Goal: Information Seeking & Learning: Understand process/instructions

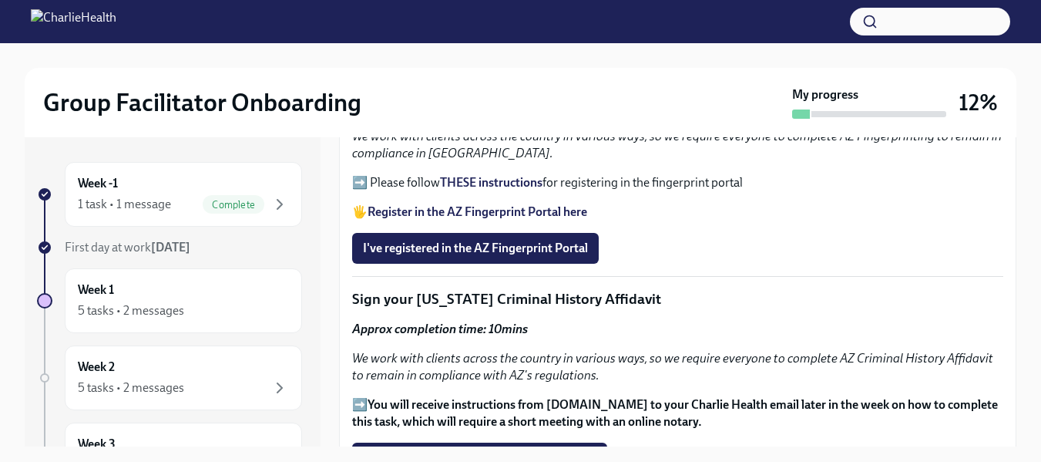
scroll to position [1706, 0]
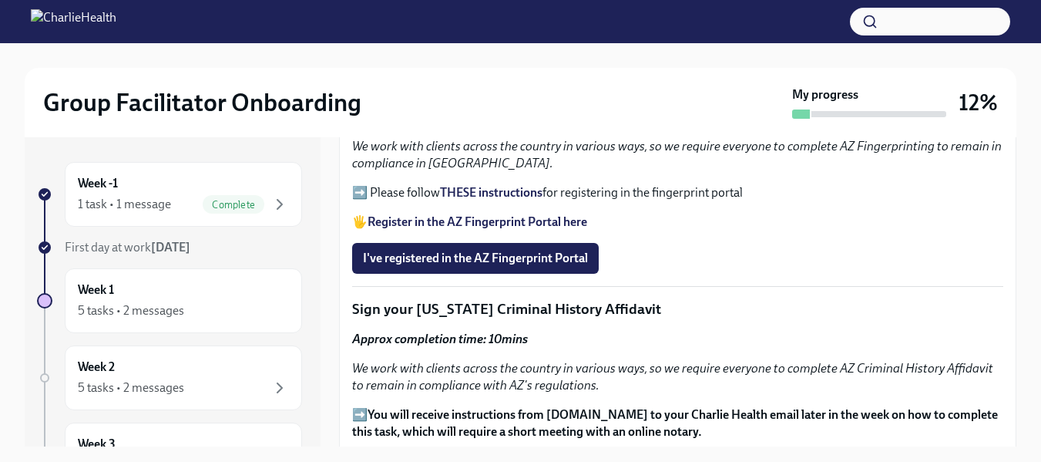
click at [428, 217] on strong "Register in the AZ Fingerprint Portal here" at bounding box center [478, 221] width 220 height 15
click at [406, 190] on p "➡️ Please follow THESE instructions for registering in the fingerprint portal" at bounding box center [677, 192] width 651 height 17
click at [362, 184] on p "➡️ Please follow THESE instructions for registering in the fingerprint portal" at bounding box center [677, 192] width 651 height 17
click at [410, 185] on p "➡️ Please follow THESE instructions for registering in the fingerprint portal" at bounding box center [677, 192] width 651 height 17
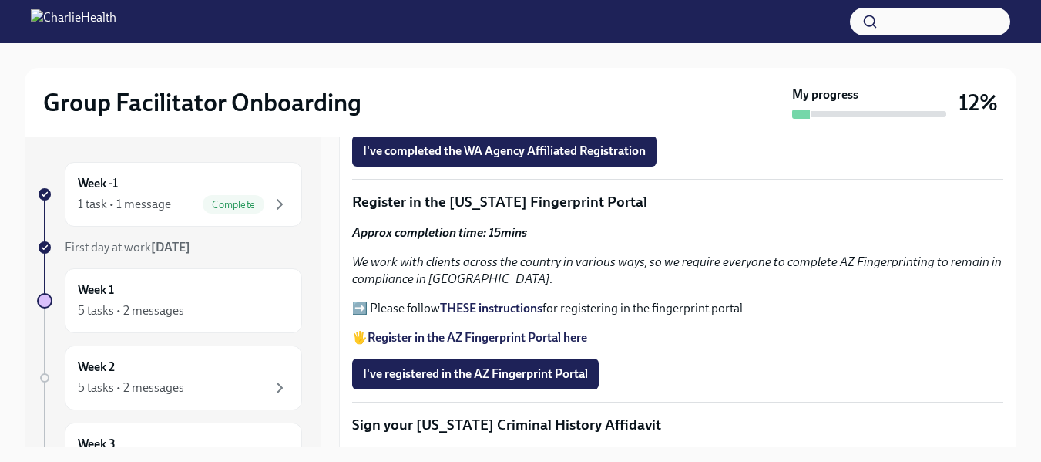
scroll to position [1569, 0]
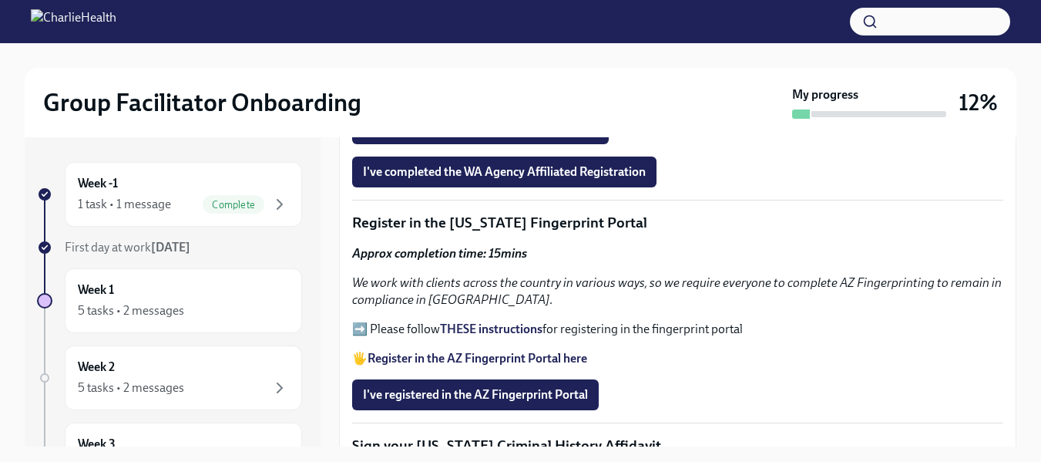
click at [362, 324] on p "➡️ Please follow THESE instructions for registering in the fingerprint portal" at bounding box center [677, 329] width 651 height 17
click at [363, 321] on p "➡️ Please follow THESE instructions for registering in the fingerprint portal" at bounding box center [677, 329] width 651 height 17
click at [399, 275] on em "We work with clients across the country in various ways, so we require everyone…" at bounding box center [677, 291] width 650 height 32
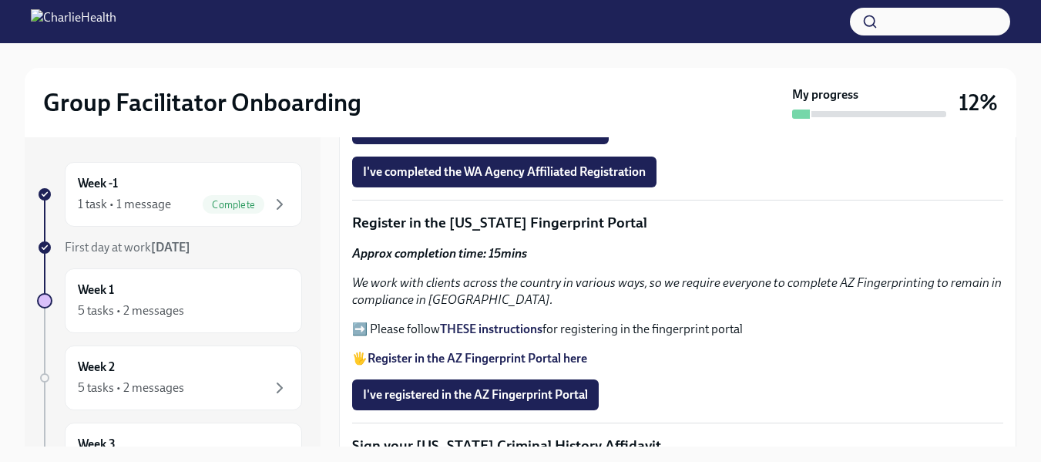
click at [399, 275] on em "We work with clients across the country in various ways, so we require everyone…" at bounding box center [677, 291] width 650 height 32
click at [369, 328] on p "➡️ Please follow THESE instructions for registering in the fingerprint portal" at bounding box center [677, 329] width 651 height 17
click at [493, 322] on strong "THESE instructions" at bounding box center [491, 328] width 103 height 15
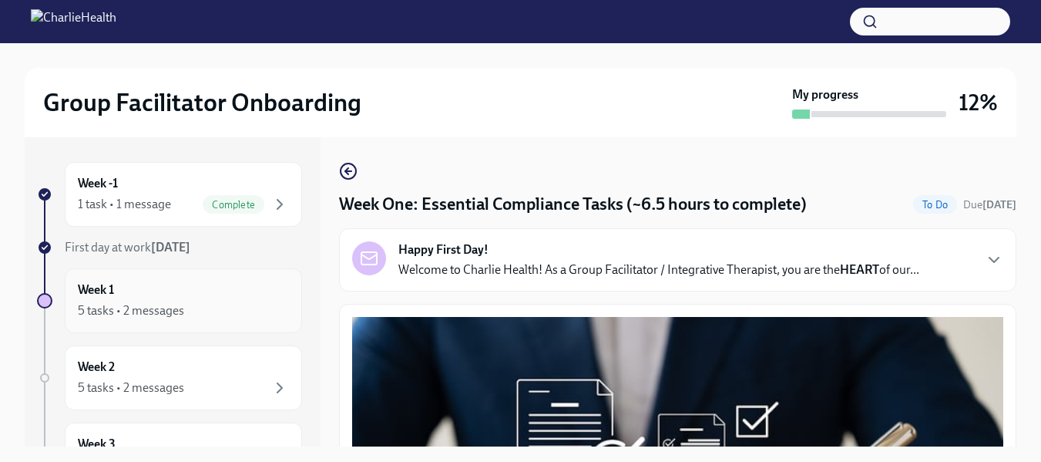
click at [132, 301] on div "5 tasks • 2 messages" at bounding box center [183, 310] width 211 height 18
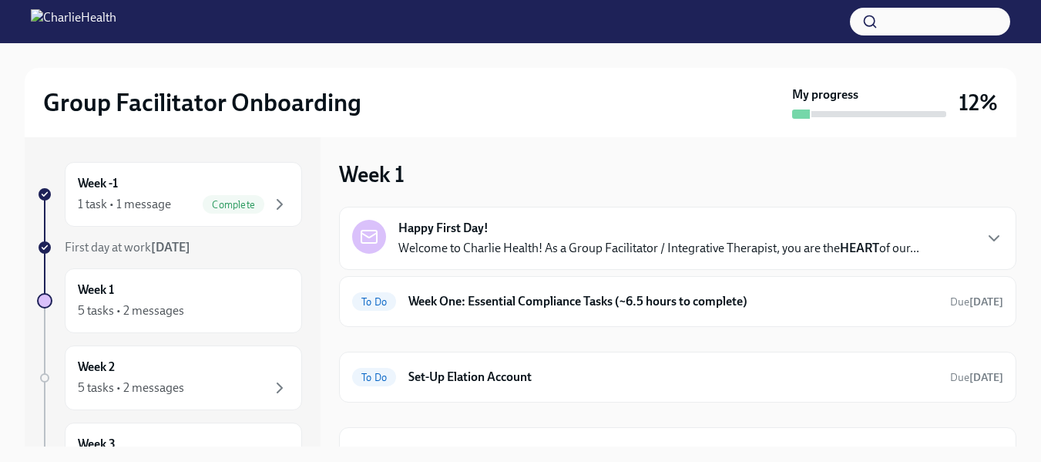
scroll to position [20, 0]
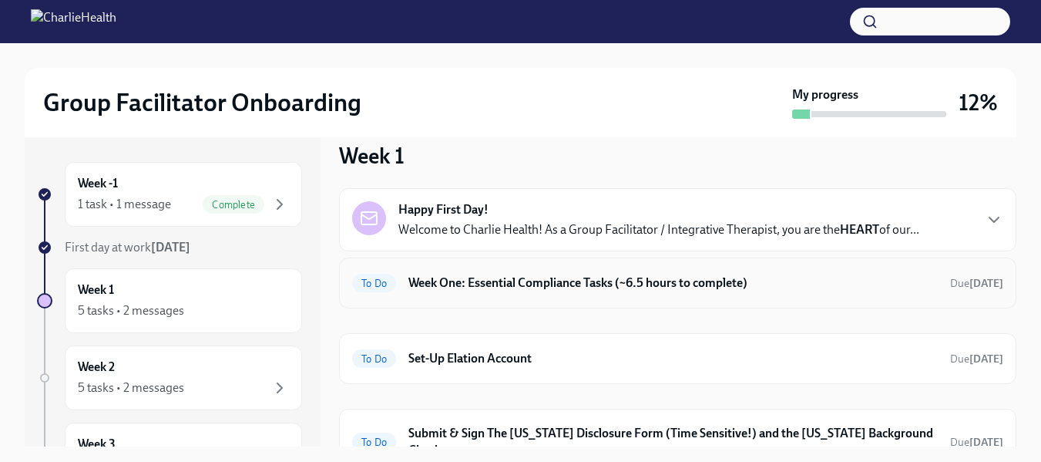
click at [602, 280] on h6 "Week One: Essential Compliance Tasks (~6.5 hours to complete)" at bounding box center [674, 282] width 530 height 17
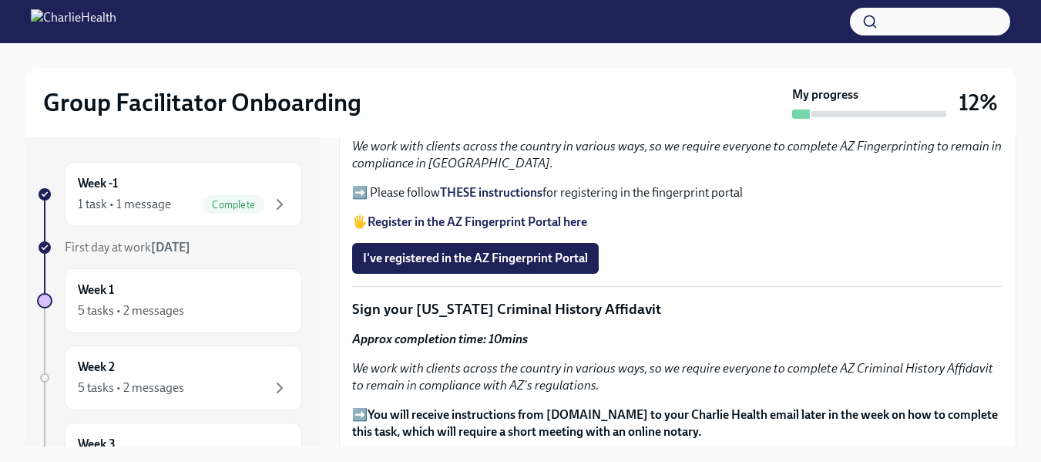
scroll to position [1737, 0]
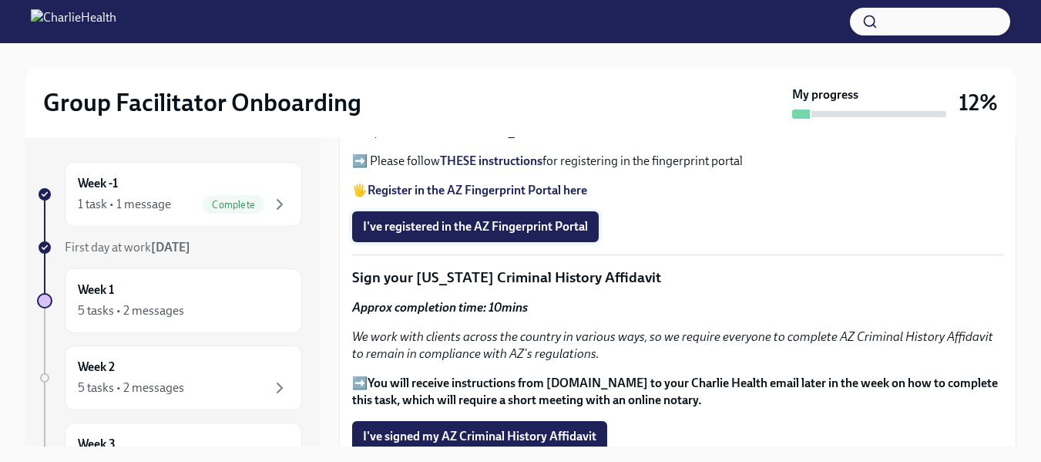
click at [509, 219] on span "I've registered in the AZ Fingerprint Portal" at bounding box center [475, 226] width 225 height 15
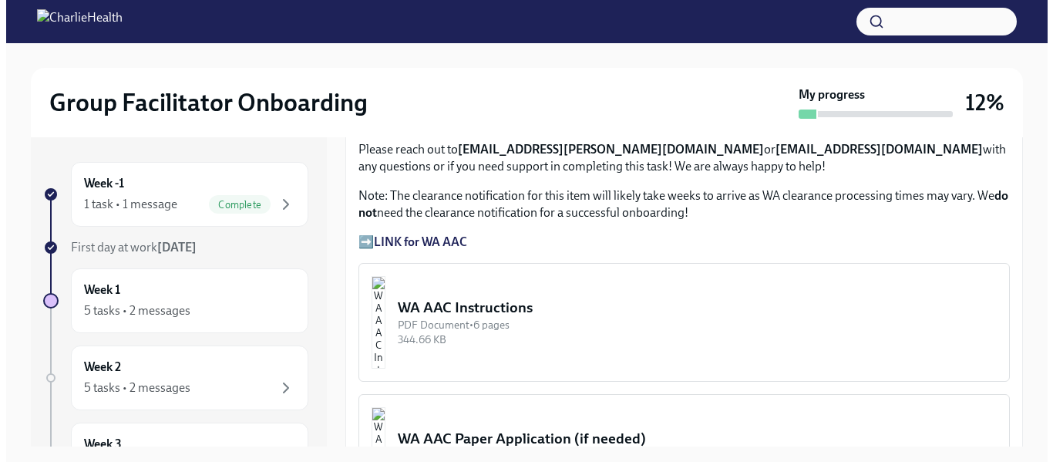
scroll to position [1169, 0]
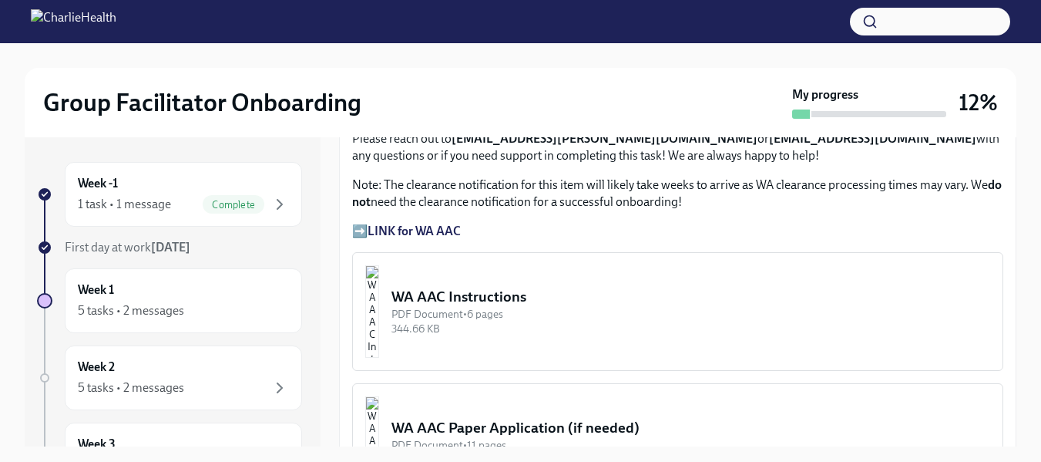
click at [1019, 250] on div "Group Facilitator Onboarding My progress 12% Week -1 1 task • 1 message Complet…" at bounding box center [520, 266] width 1041 height 446
click at [379, 302] on img "button" at bounding box center [372, 311] width 14 height 92
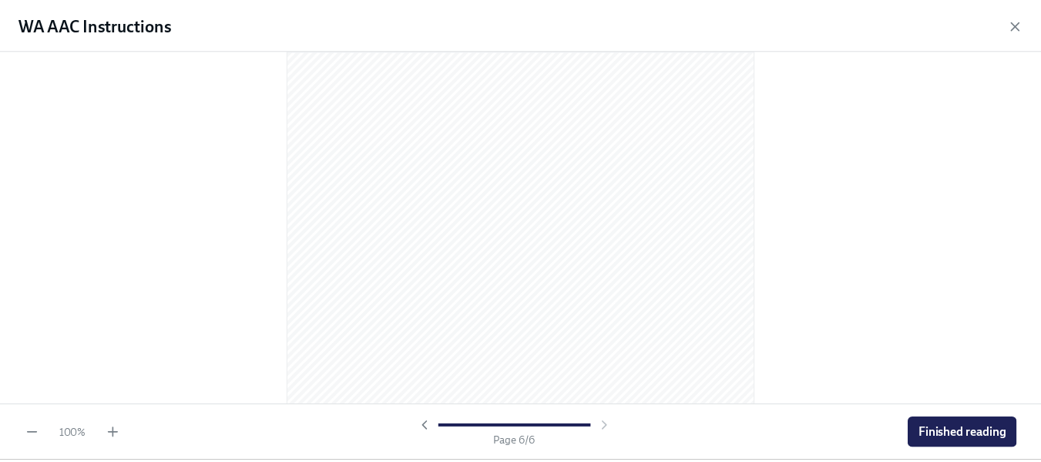
scroll to position [3403, 0]
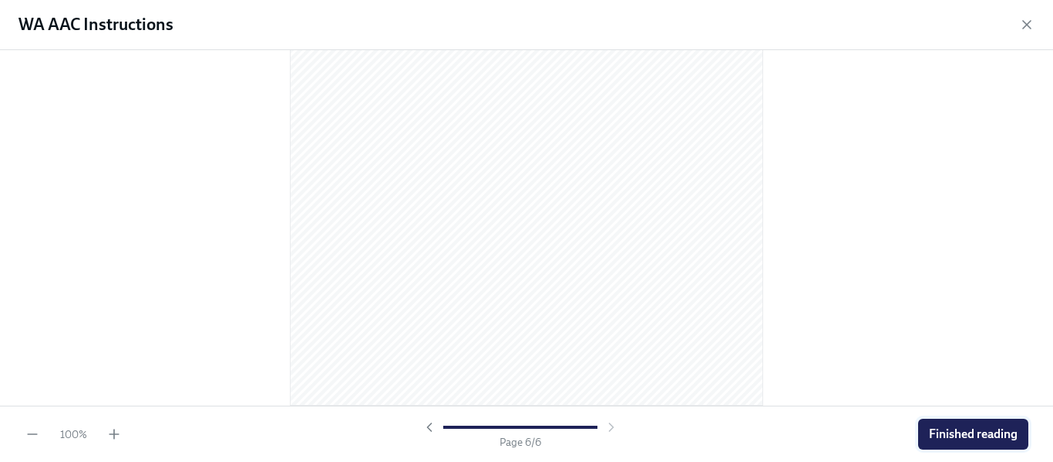
click at [954, 448] on button "Finished reading" at bounding box center [973, 434] width 110 height 31
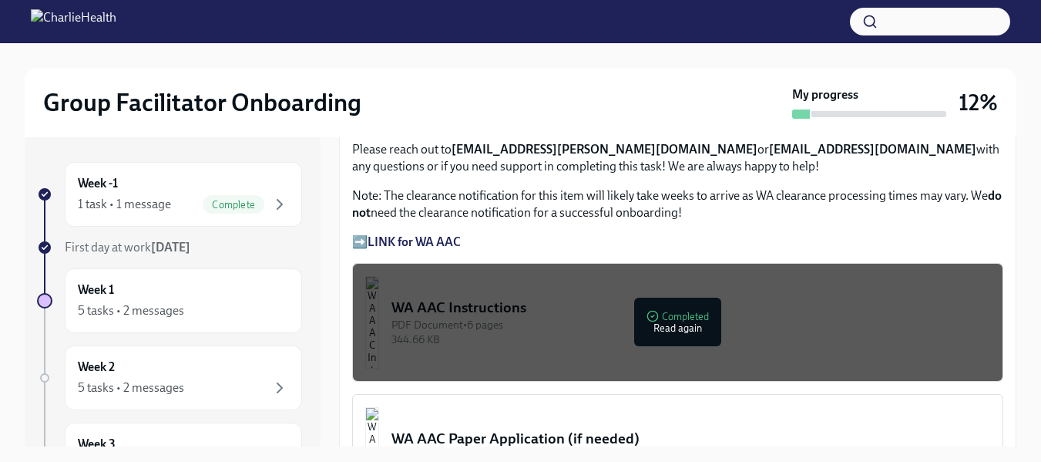
scroll to position [1137, 0]
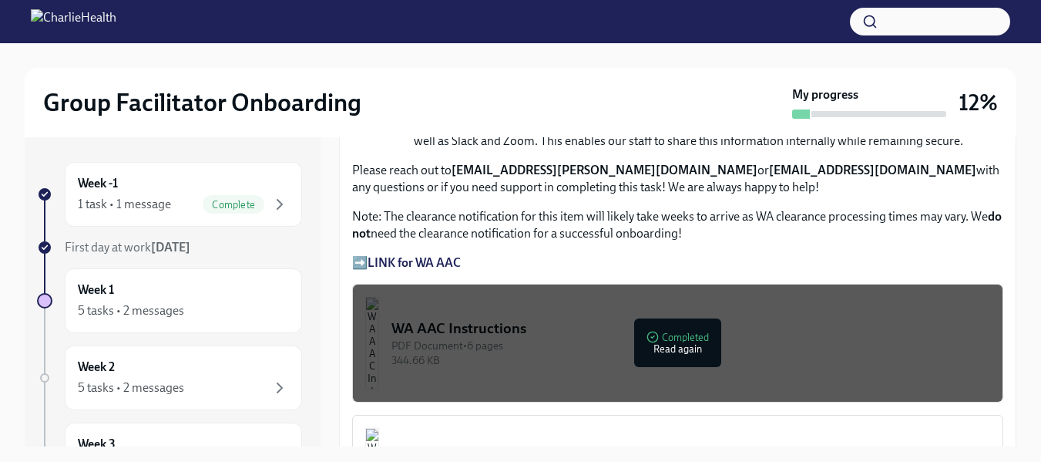
click at [363, 254] on p "➡️ LINK for WA AAC" at bounding box center [677, 262] width 651 height 17
click at [391, 255] on strong "LINK for WA AAC" at bounding box center [414, 262] width 93 height 15
click at [385, 255] on strong "LINK for WA AAC" at bounding box center [414, 262] width 93 height 15
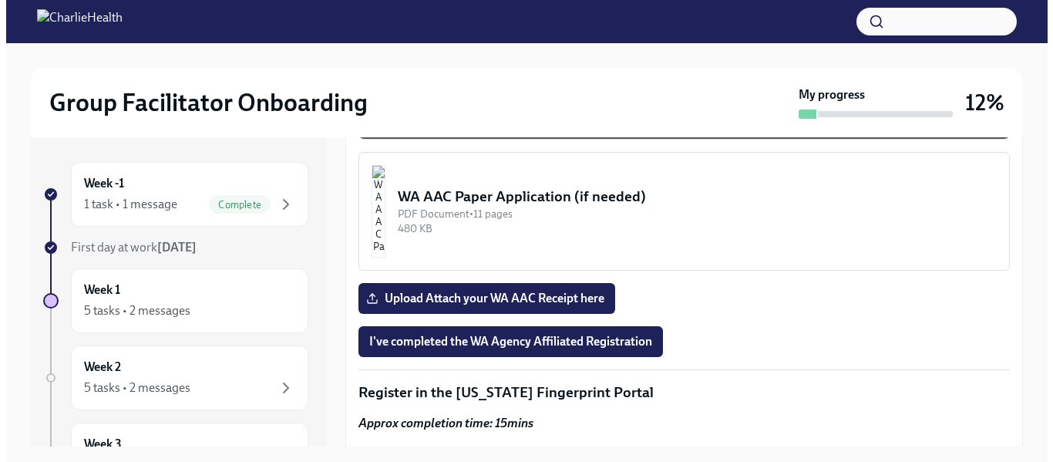
scroll to position [1379, 0]
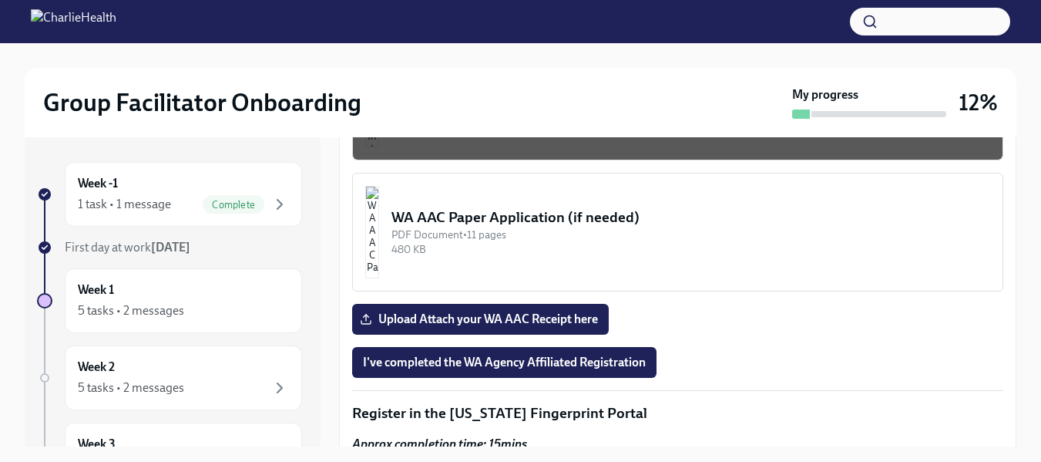
click at [379, 234] on img "button" at bounding box center [372, 232] width 14 height 92
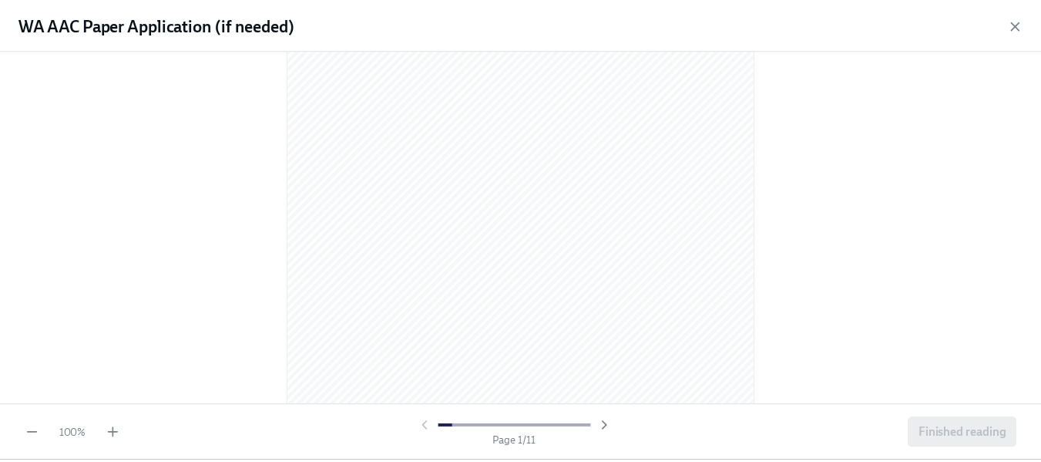
scroll to position [0, 0]
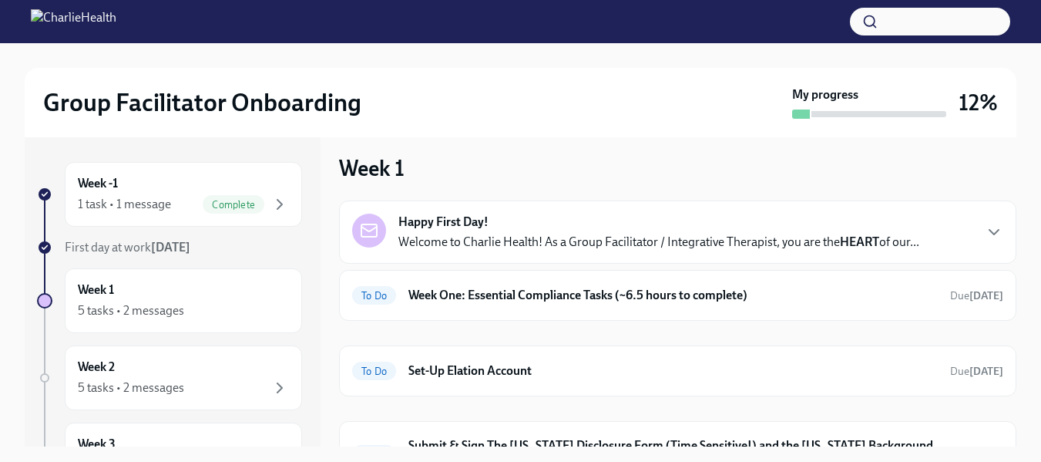
scroll to position [8, 0]
click at [583, 294] on h6 "Week One: Essential Compliance Tasks (~6.5 hours to complete)" at bounding box center [674, 294] width 530 height 17
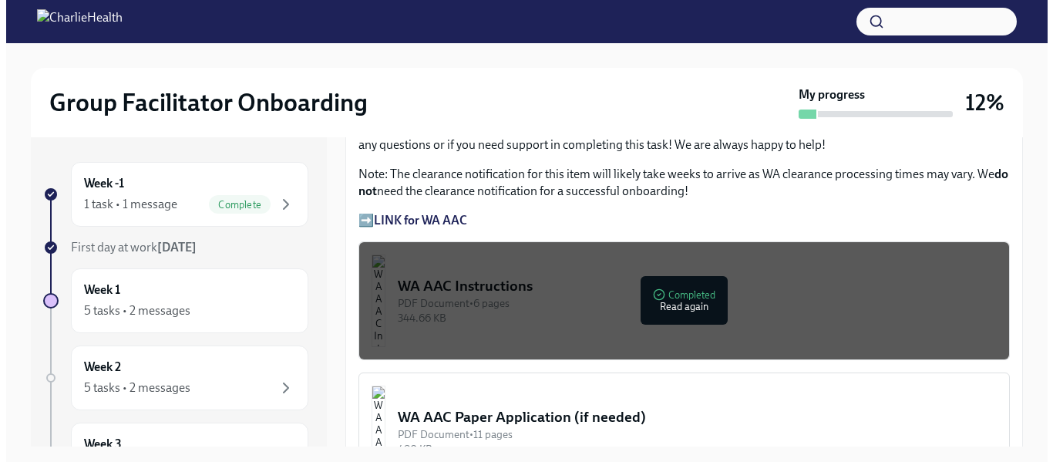
scroll to position [1316, 0]
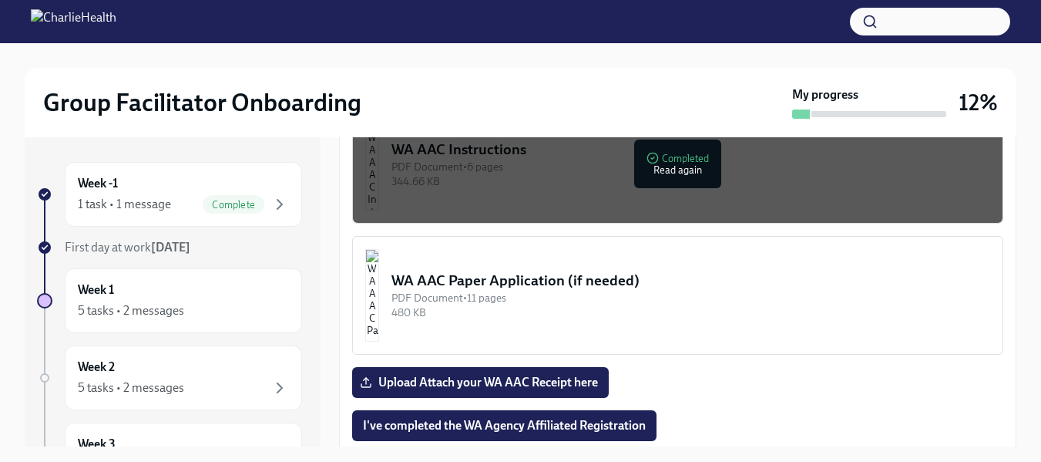
click at [379, 289] on img "button" at bounding box center [372, 295] width 14 height 92
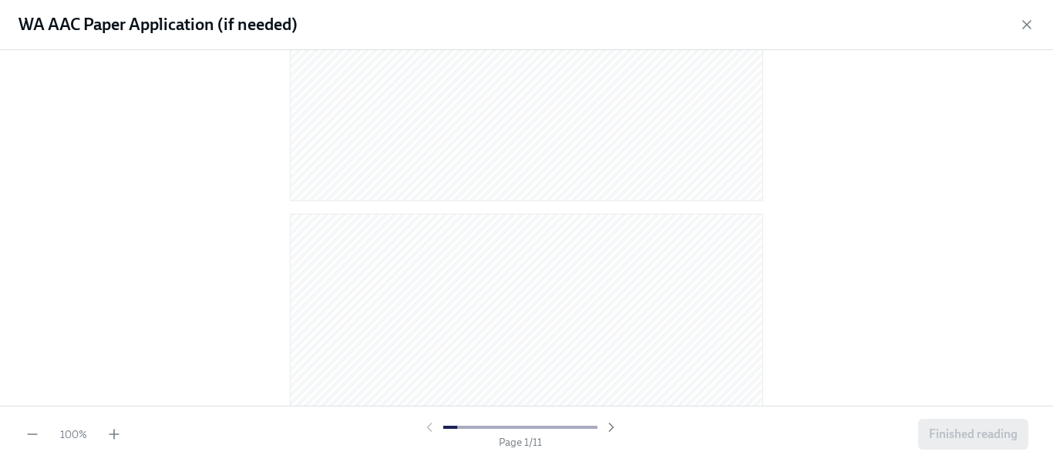
scroll to position [0, 0]
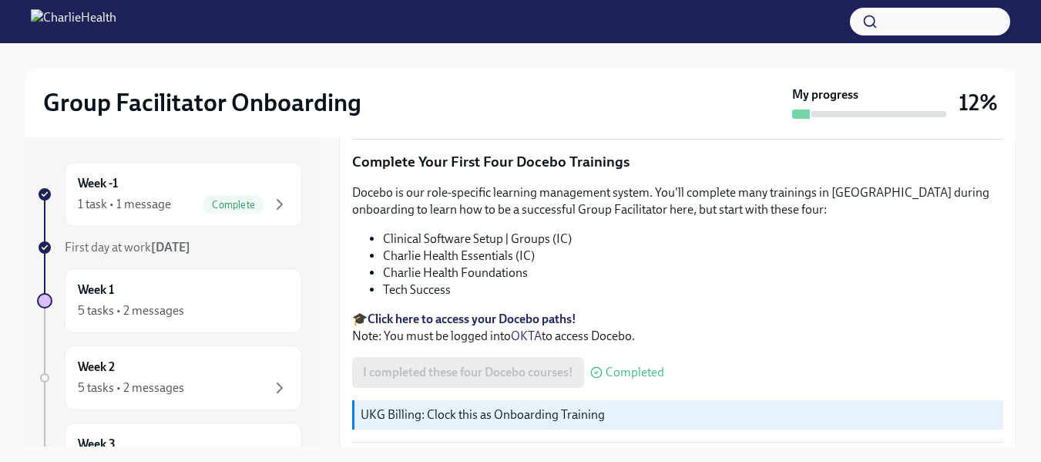
scroll to position [2235, 0]
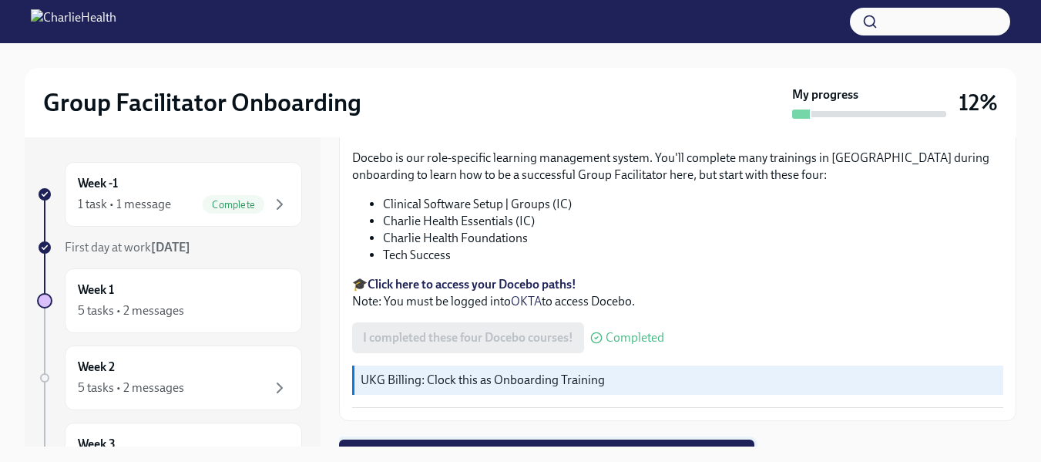
click at [583, 439] on button "Next task : Week One: Essential Compliance Tasks (~6.5 hours to complete)" at bounding box center [546, 454] width 415 height 31
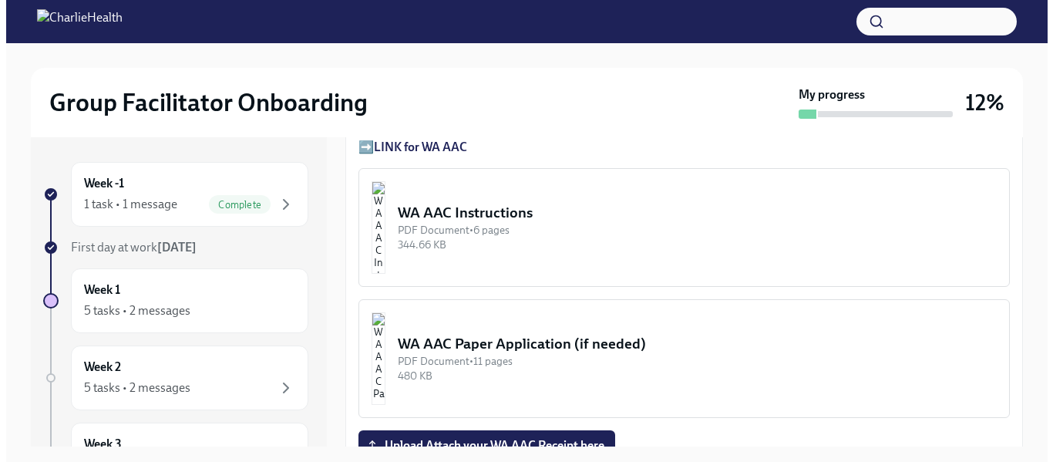
scroll to position [1232, 0]
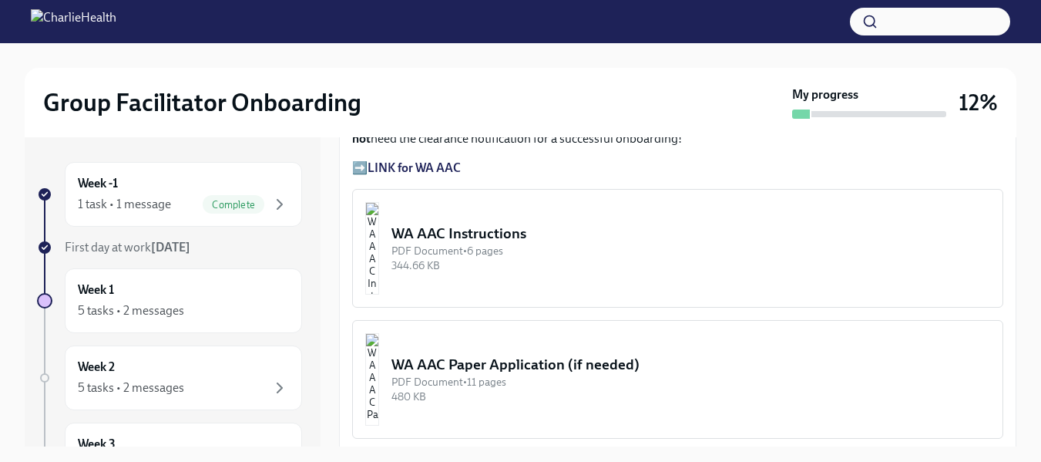
click at [379, 257] on img "button" at bounding box center [372, 248] width 14 height 92
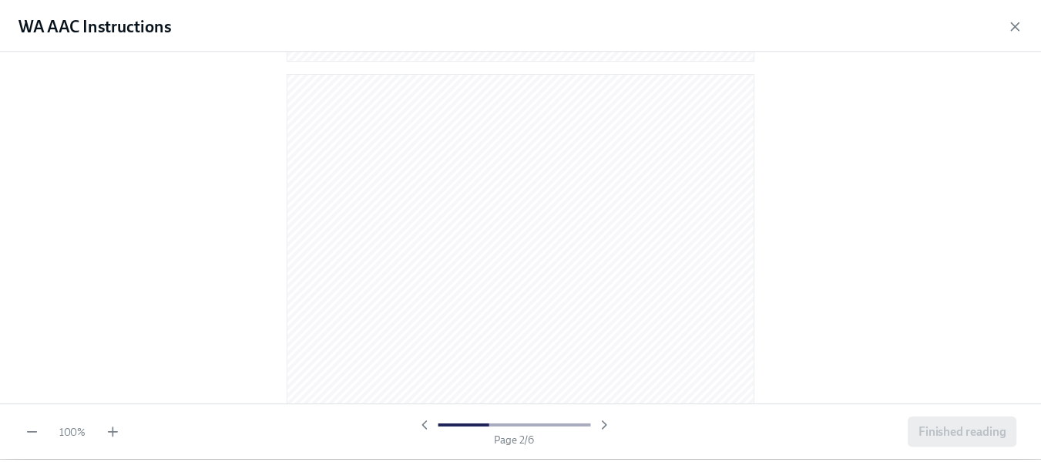
scroll to position [644, 0]
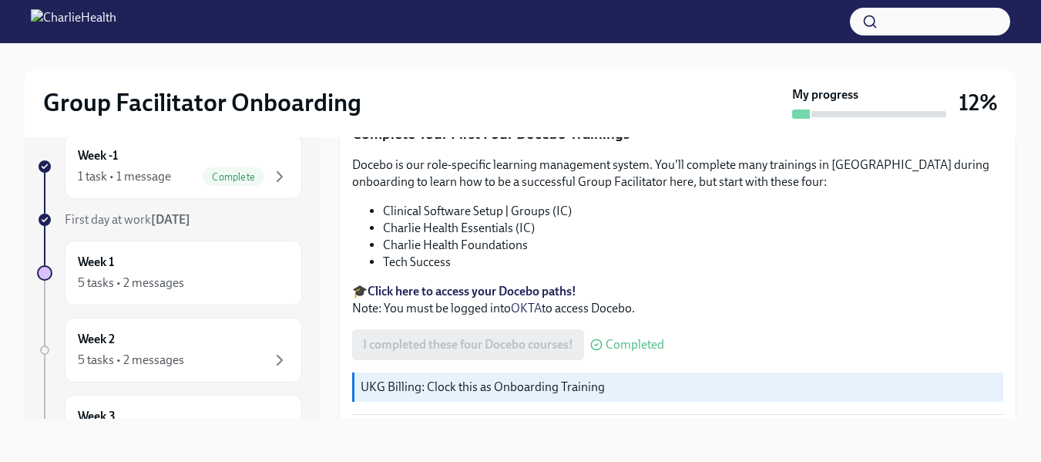
scroll to position [2235, 0]
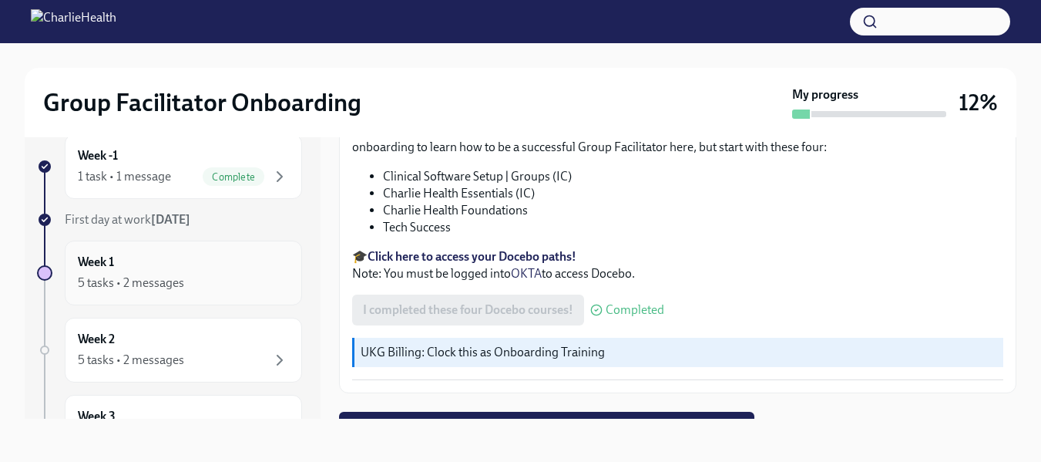
click at [173, 262] on div "Week 1 5 tasks • 2 messages" at bounding box center [183, 273] width 211 height 39
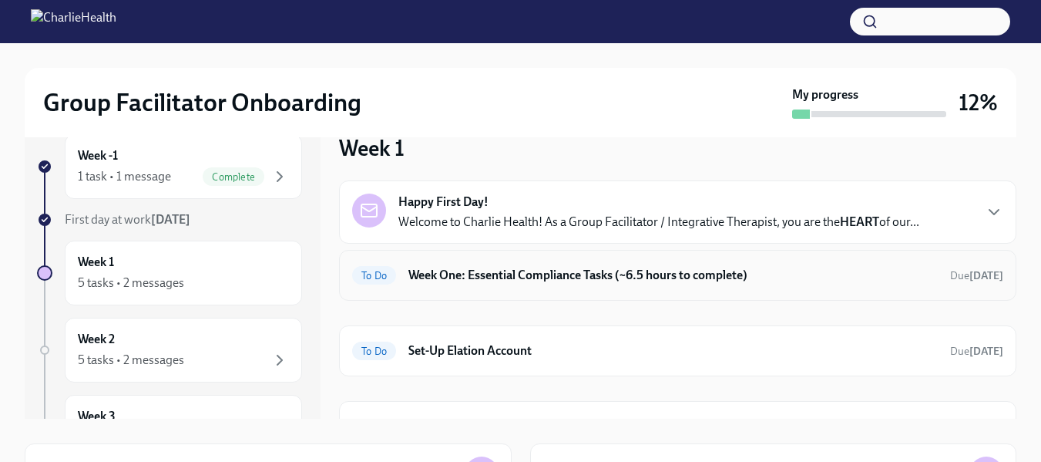
click at [514, 267] on h6 "Week One: Essential Compliance Tasks (~6.5 hours to complete)" at bounding box center [674, 275] width 530 height 17
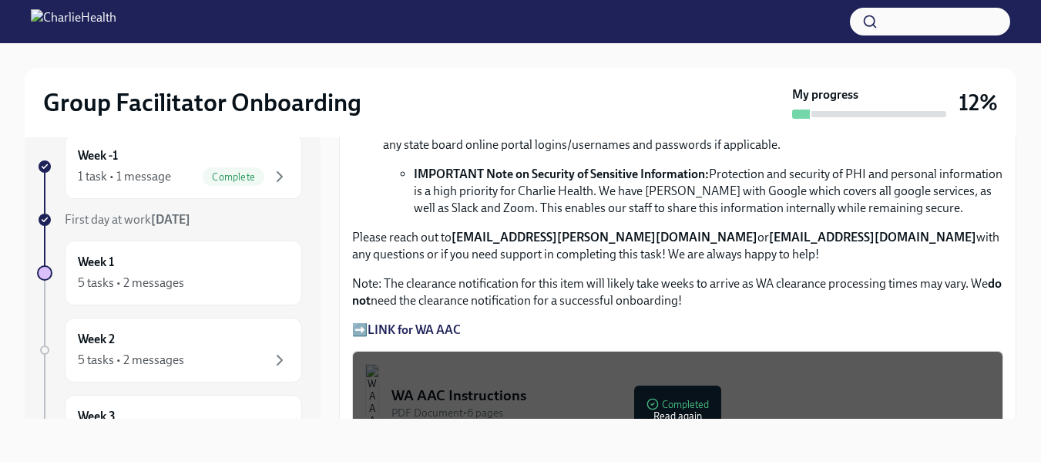
scroll to position [1085, 0]
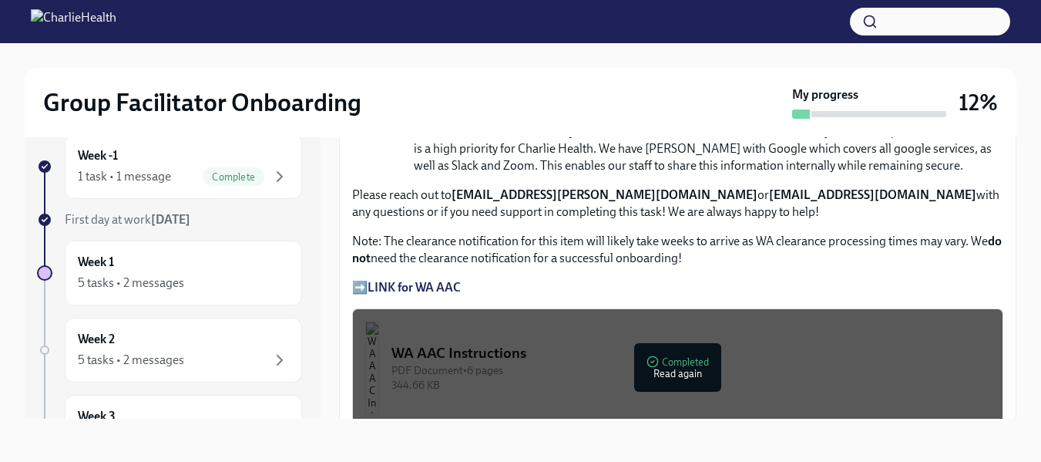
click at [422, 283] on strong "LINK for WA AAC" at bounding box center [414, 287] width 93 height 15
click at [363, 279] on p "➡️ LINK for WA AAC" at bounding box center [677, 287] width 651 height 17
click at [388, 280] on strong "LINK for WA AAC" at bounding box center [414, 287] width 93 height 15
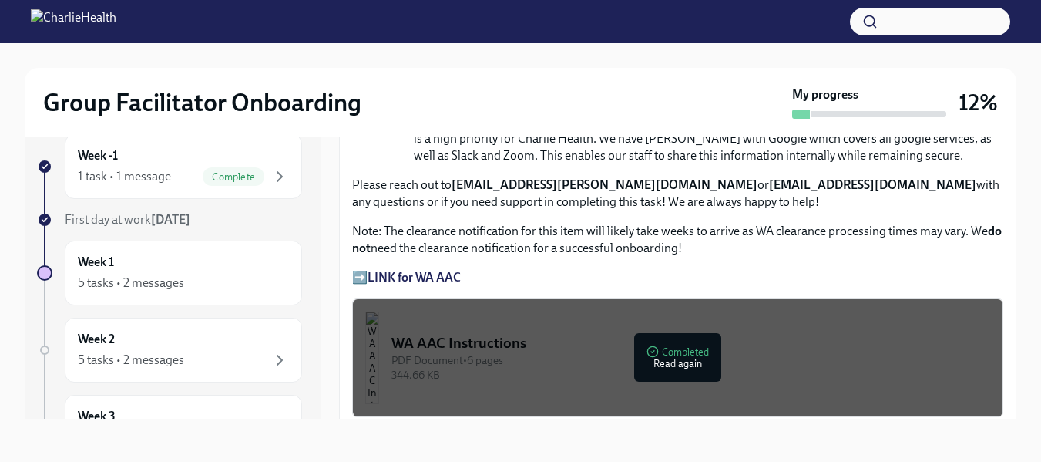
scroll to position [979, 0]
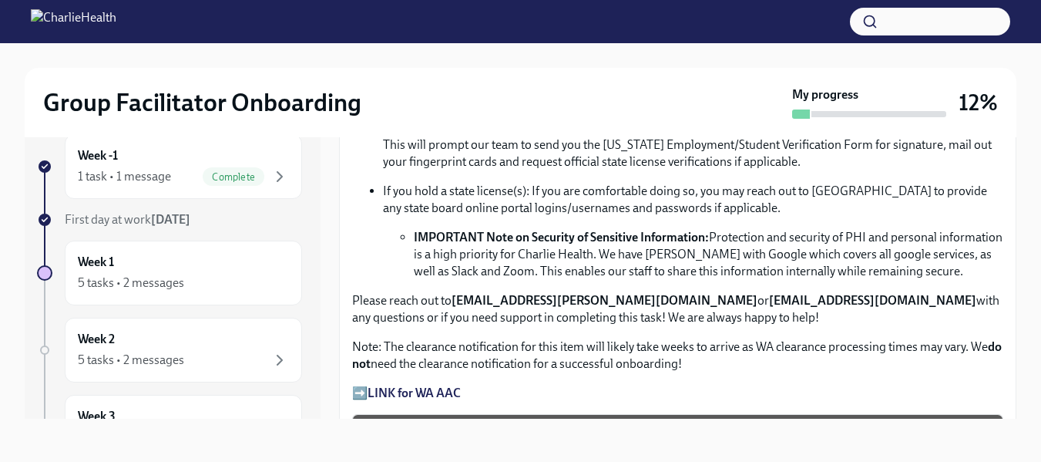
click at [426, 385] on strong "LINK for WA AAC" at bounding box center [414, 392] width 93 height 15
drag, startPoint x: 650, startPoint y: 295, endPoint x: 457, endPoint y: 295, distance: 192.7
click at [457, 295] on strong "[EMAIL_ADDRESS][PERSON_NAME][DOMAIN_NAME]" at bounding box center [605, 300] width 306 height 15
copy strong "[EMAIL_ADDRESS][PERSON_NAME][DOMAIN_NAME]"
click at [836, 292] on p "Please reach out to corielle.edmond@charliehealth.com or newlicense@charlieheal…" at bounding box center [677, 309] width 651 height 34
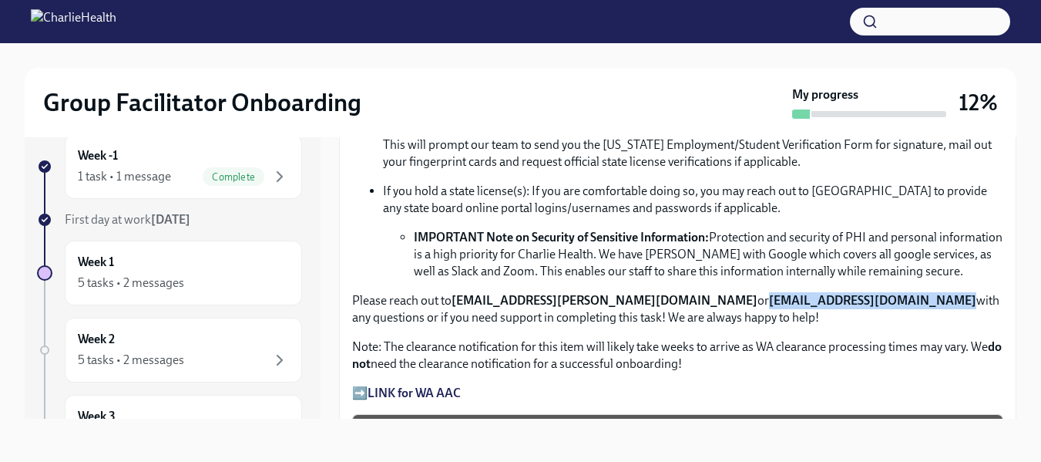
drag, startPoint x: 836, startPoint y: 292, endPoint x: 668, endPoint y: 298, distance: 168.9
click at [668, 298] on p "Please reach out to corielle.edmond@charliehealth.com or newlicense@charlieheal…" at bounding box center [677, 309] width 651 height 34
copy strong "[EMAIL_ADDRESS][DOMAIN_NAME]"
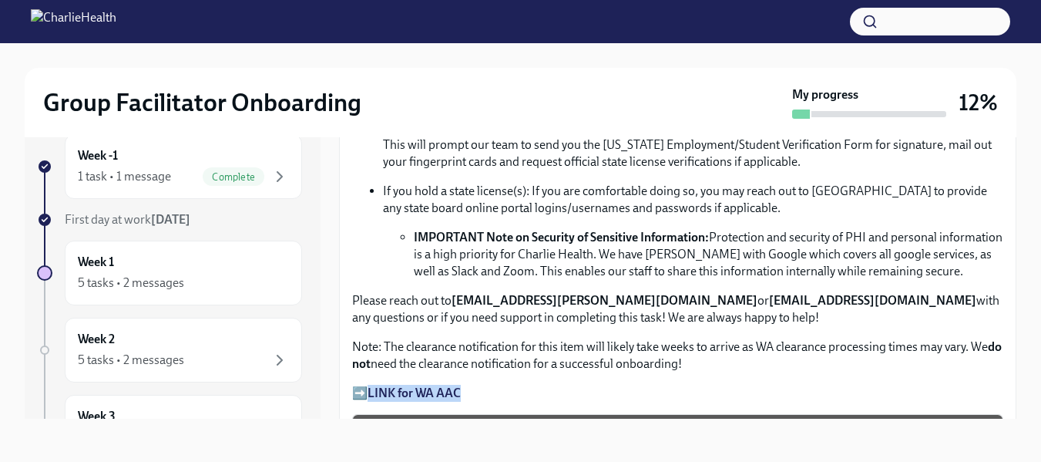
drag, startPoint x: 478, startPoint y: 382, endPoint x: 374, endPoint y: 385, distance: 104.1
click at [374, 385] on p "➡️ LINK for WA AAC" at bounding box center [677, 393] width 651 height 17
copy strong "LINK for WA AAC"
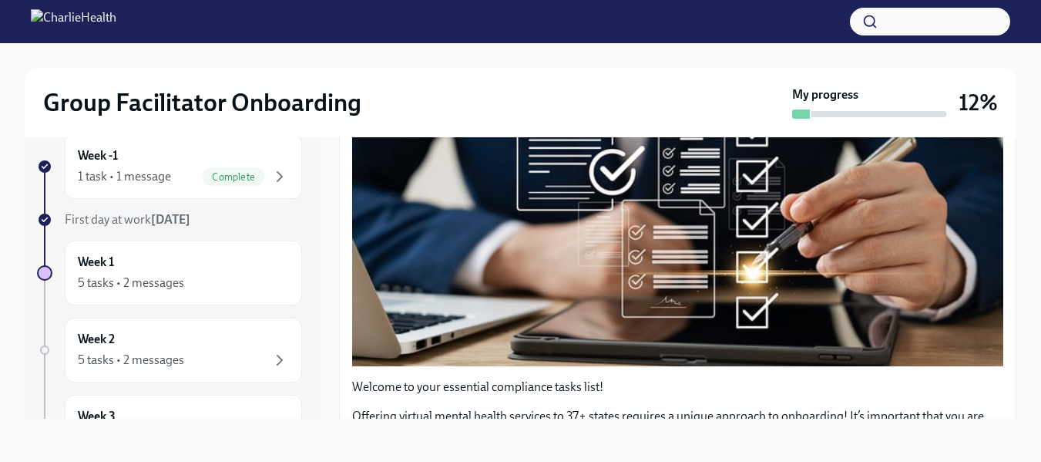
scroll to position [0, 0]
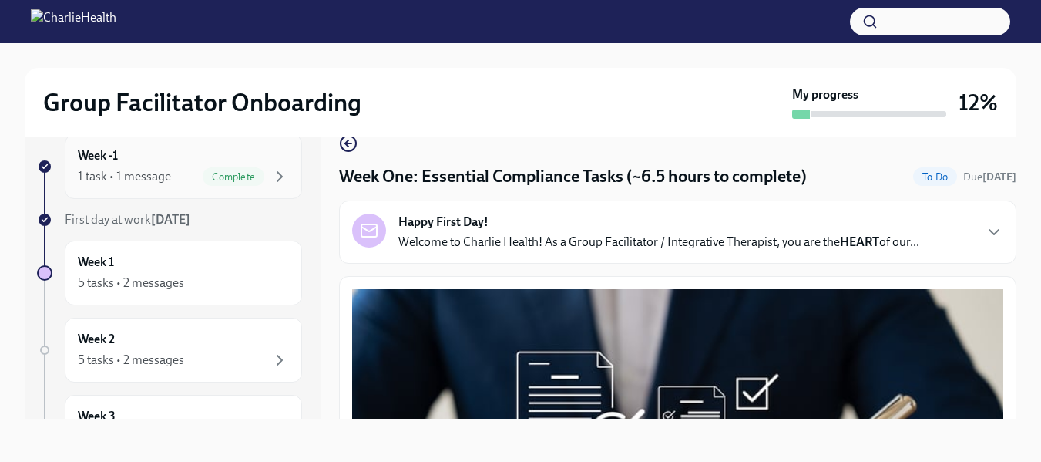
click at [131, 171] on div "1 task • 1 message" at bounding box center [124, 176] width 93 height 17
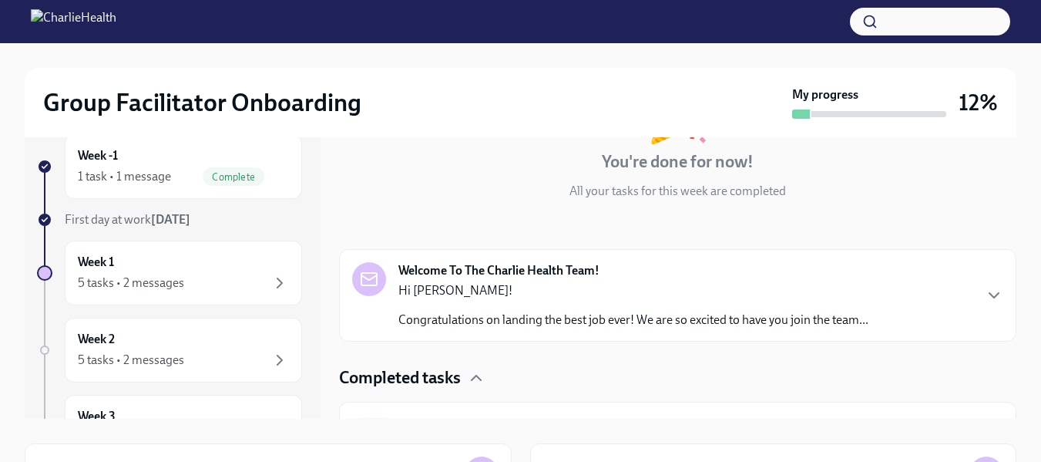
scroll to position [149, 0]
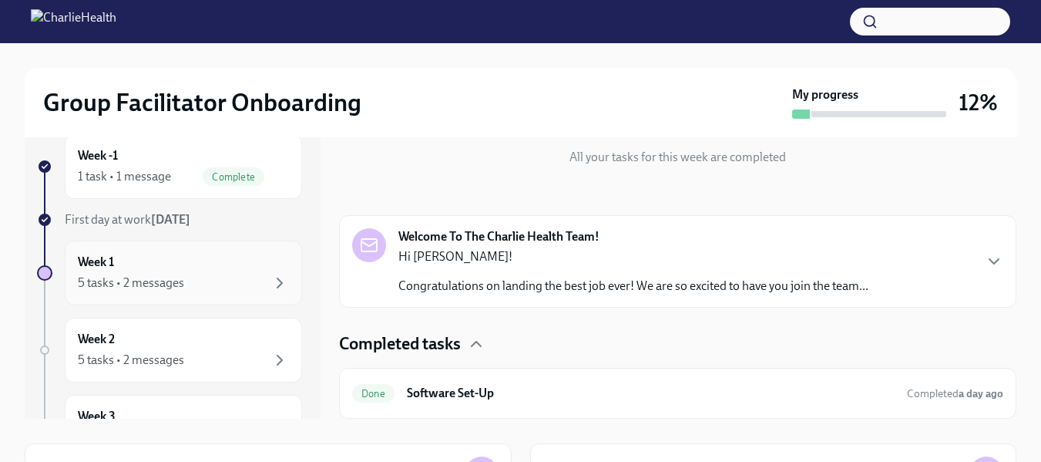
click at [157, 273] on div "Week 1 5 tasks • 2 messages" at bounding box center [183, 273] width 211 height 39
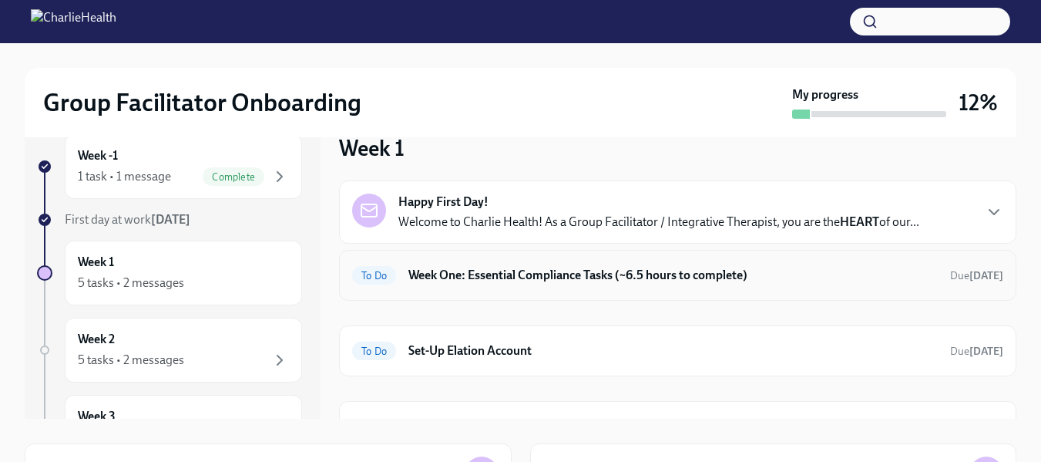
click at [662, 269] on h6 "Week One: Essential Compliance Tasks (~6.5 hours to complete)" at bounding box center [674, 275] width 530 height 17
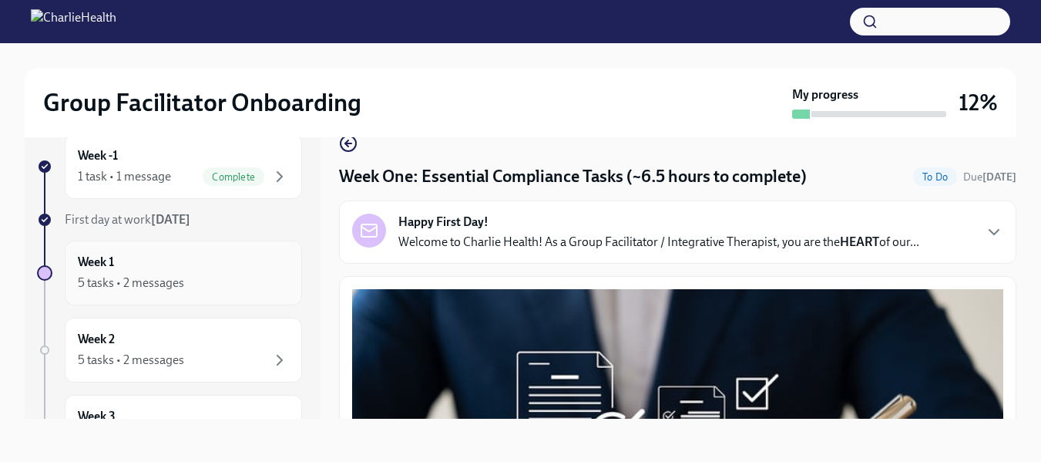
click at [147, 261] on div "Week 1 5 tasks • 2 messages" at bounding box center [183, 273] width 211 height 39
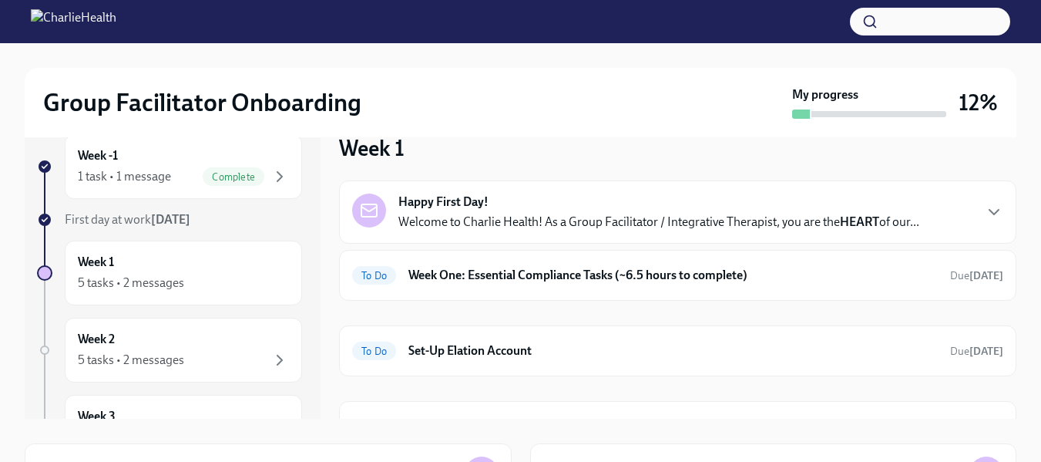
click at [634, 219] on p "Welcome to Charlie Health! As a Group Facilitator / Integrative Therapist, you …" at bounding box center [659, 222] width 521 height 17
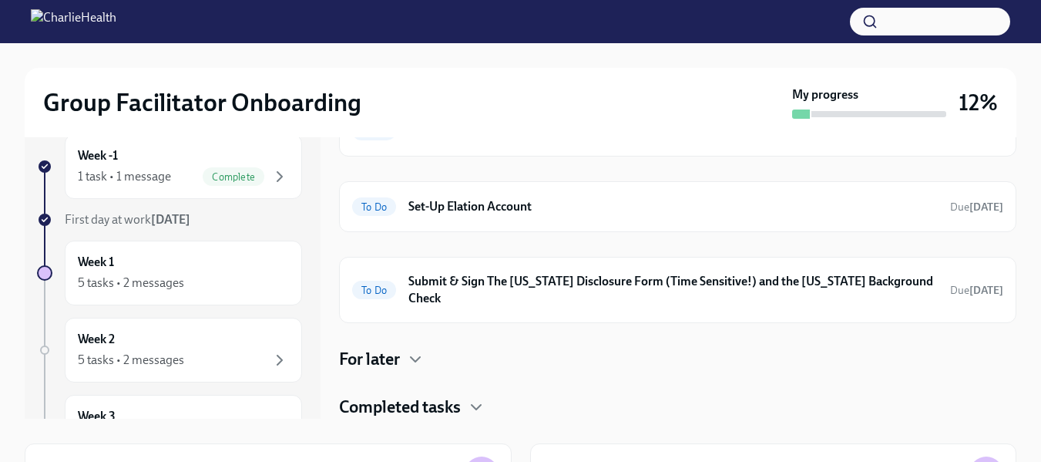
scroll to position [681, 0]
click at [583, 140] on h6 "Week One: Essential Compliance Tasks (~6.5 hours to complete)" at bounding box center [674, 131] width 530 height 17
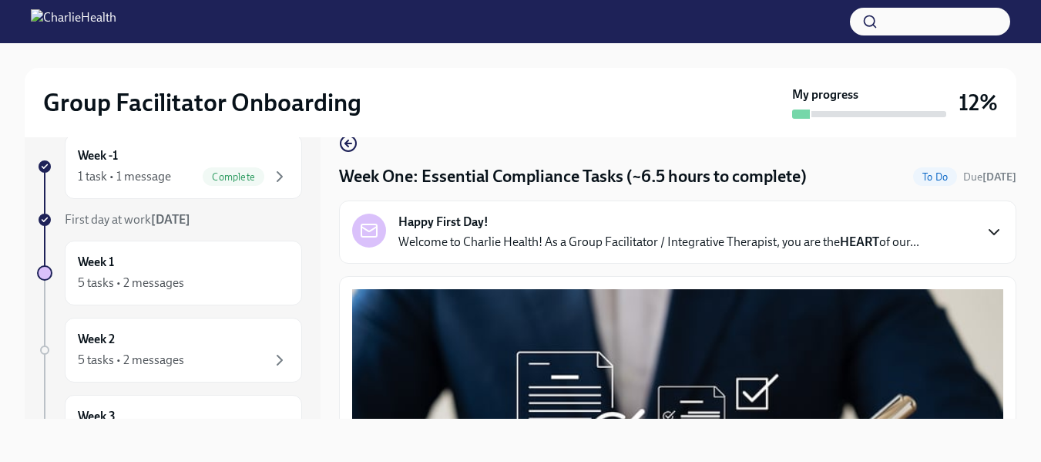
click at [985, 230] on icon "button" at bounding box center [994, 232] width 18 height 18
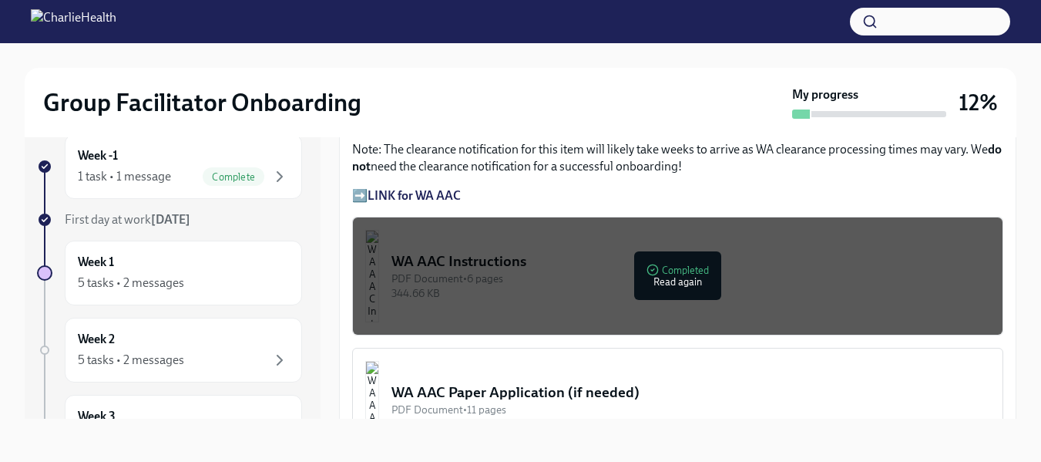
scroll to position [1598, 0]
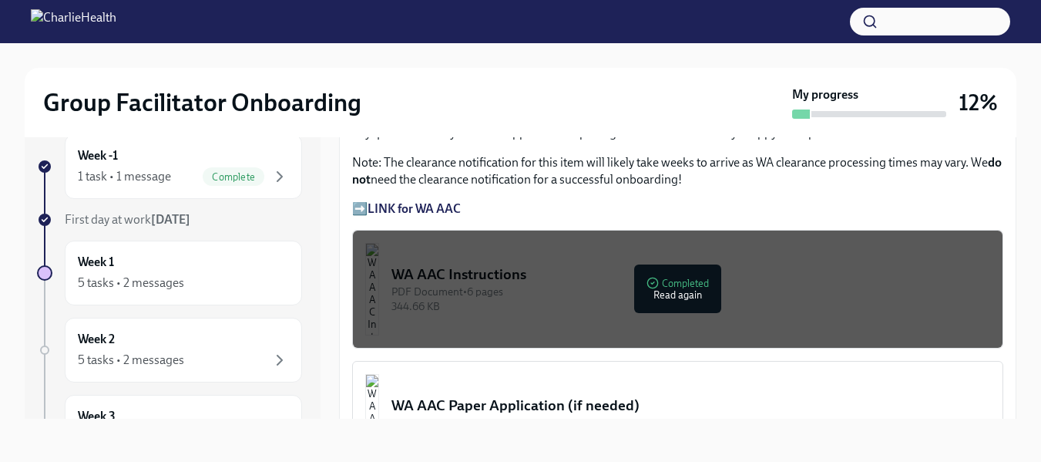
click at [1029, 233] on div "Group Facilitator Onboarding My progress 12% Week -1 1 task • 1 message Complet…" at bounding box center [520, 238] width 1041 height 446
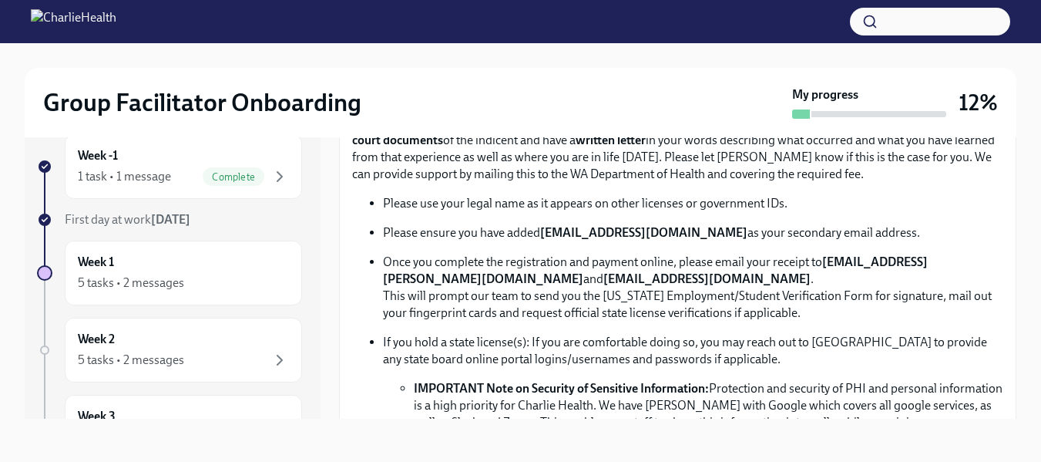
scroll to position [1212, 0]
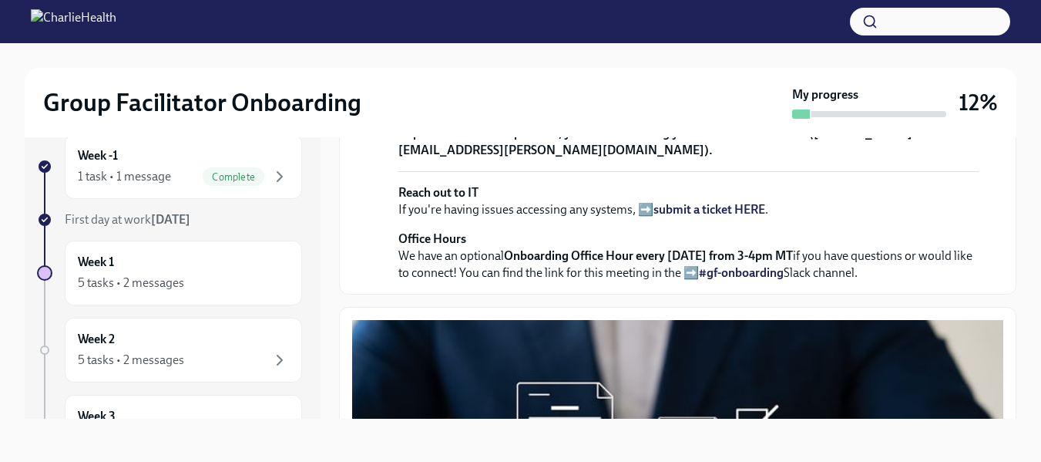
scroll to position [429, 0]
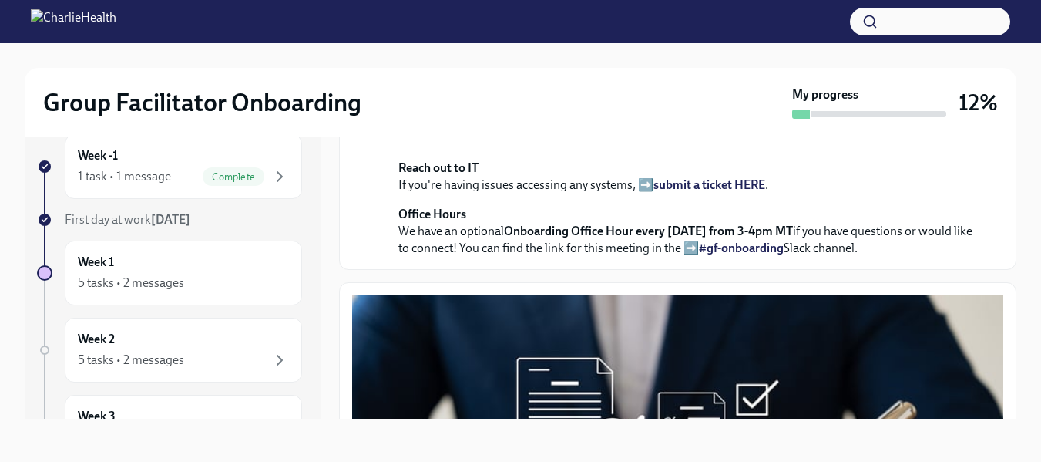
click at [667, 40] on strong "view the FULL onboarding plan HERE" at bounding box center [638, 32] width 200 height 15
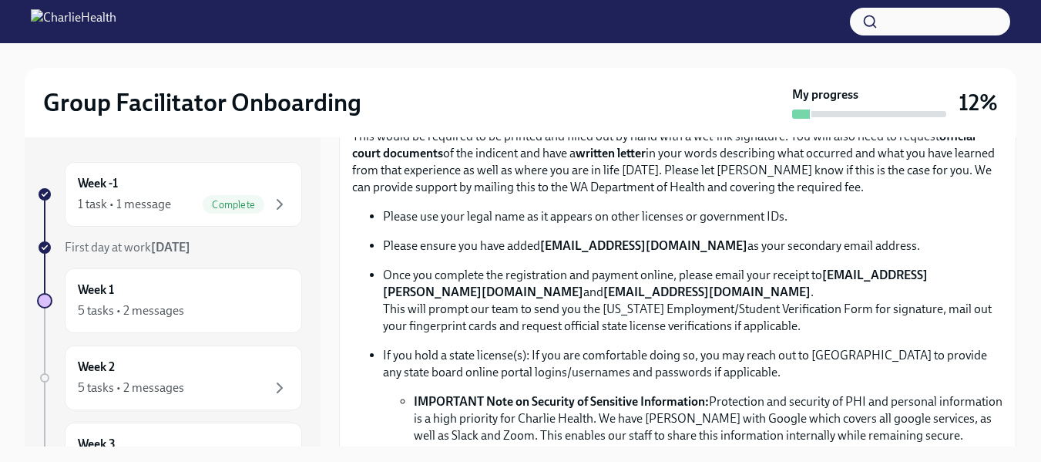
scroll to position [832, 0]
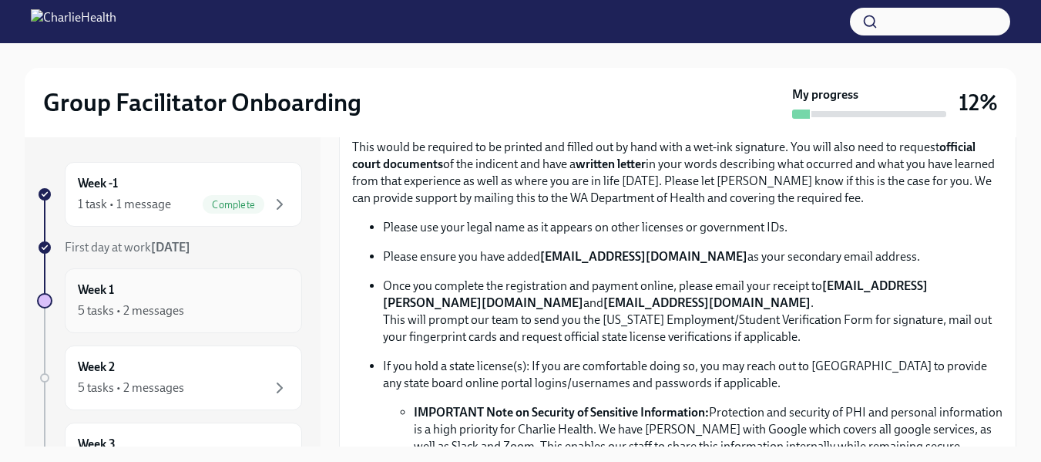
click at [98, 314] on div "5 tasks • 2 messages" at bounding box center [131, 310] width 106 height 17
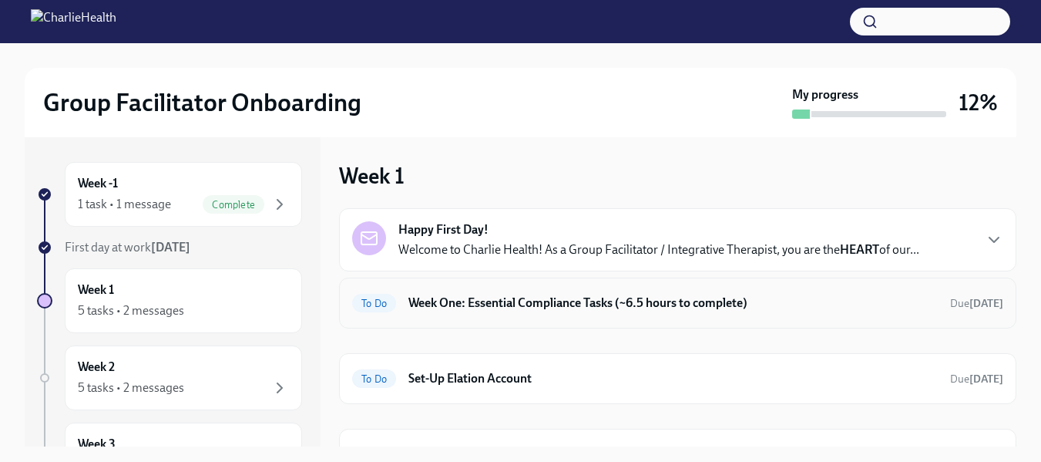
click at [478, 303] on h6 "Week One: Essential Compliance Tasks (~6.5 hours to complete)" at bounding box center [674, 302] width 530 height 17
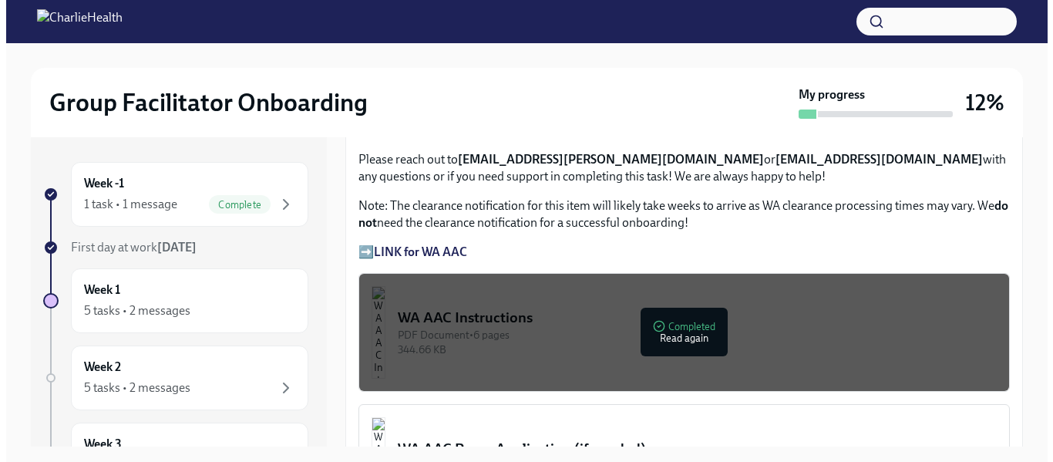
scroll to position [1200, 0]
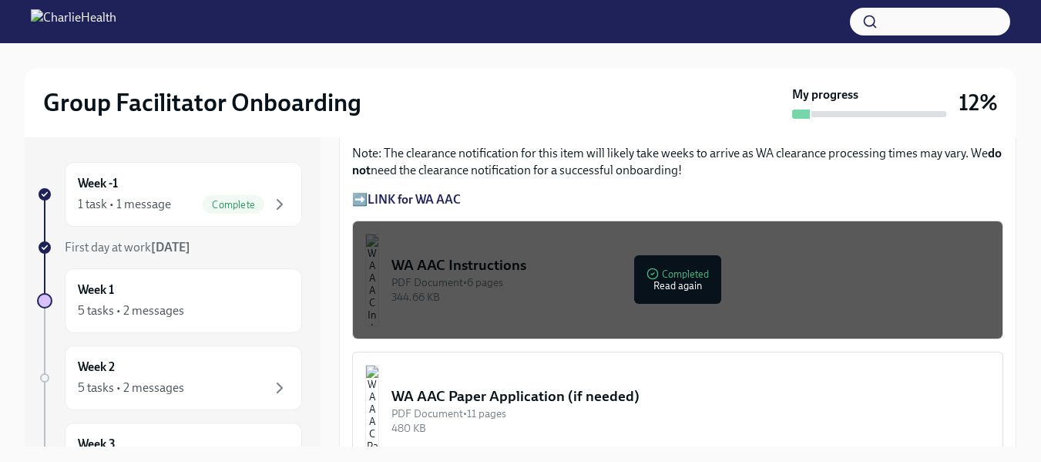
click at [587, 290] on div "344.66 KB" at bounding box center [691, 297] width 599 height 15
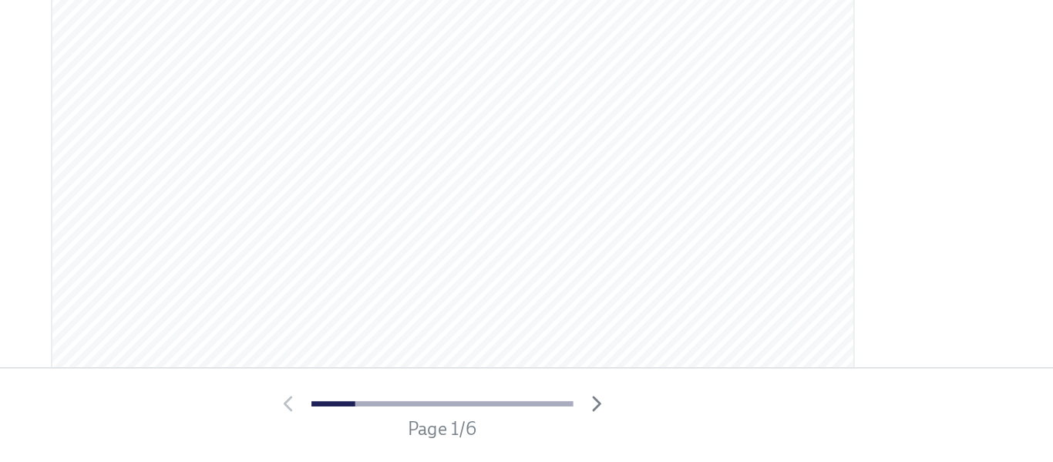
scroll to position [0, 0]
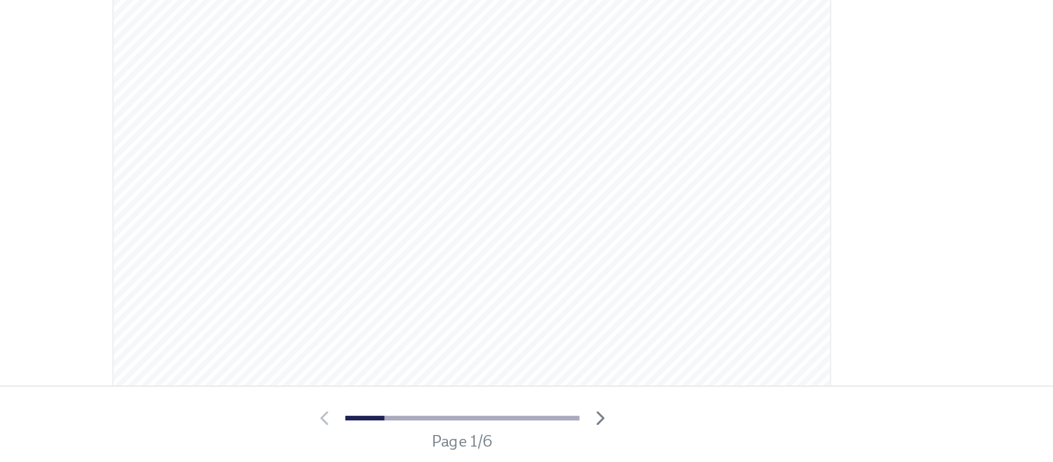
click at [885, 321] on div at bounding box center [527, 224] width 1004 height 325
click at [901, 372] on div at bounding box center [526, 227] width 1053 height 355
